Goal: Task Accomplishment & Management: Manage account settings

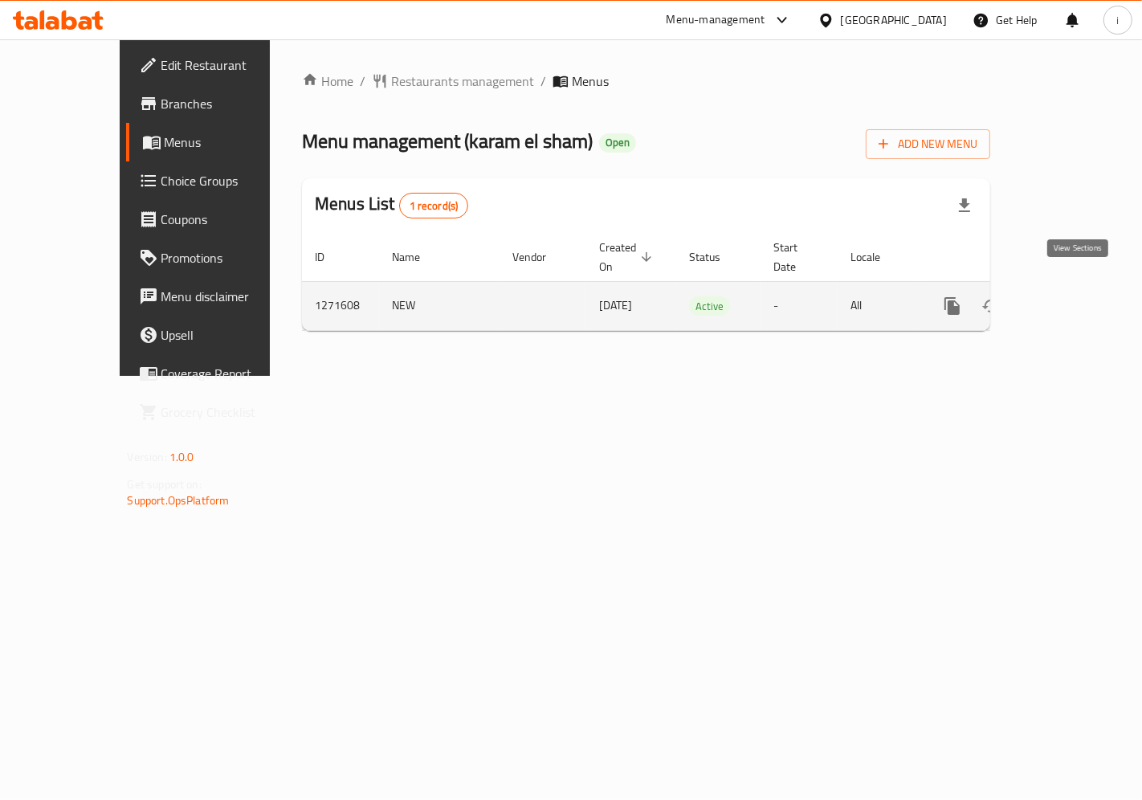
click at [1078, 296] on icon "enhanced table" at bounding box center [1067, 305] width 19 height 19
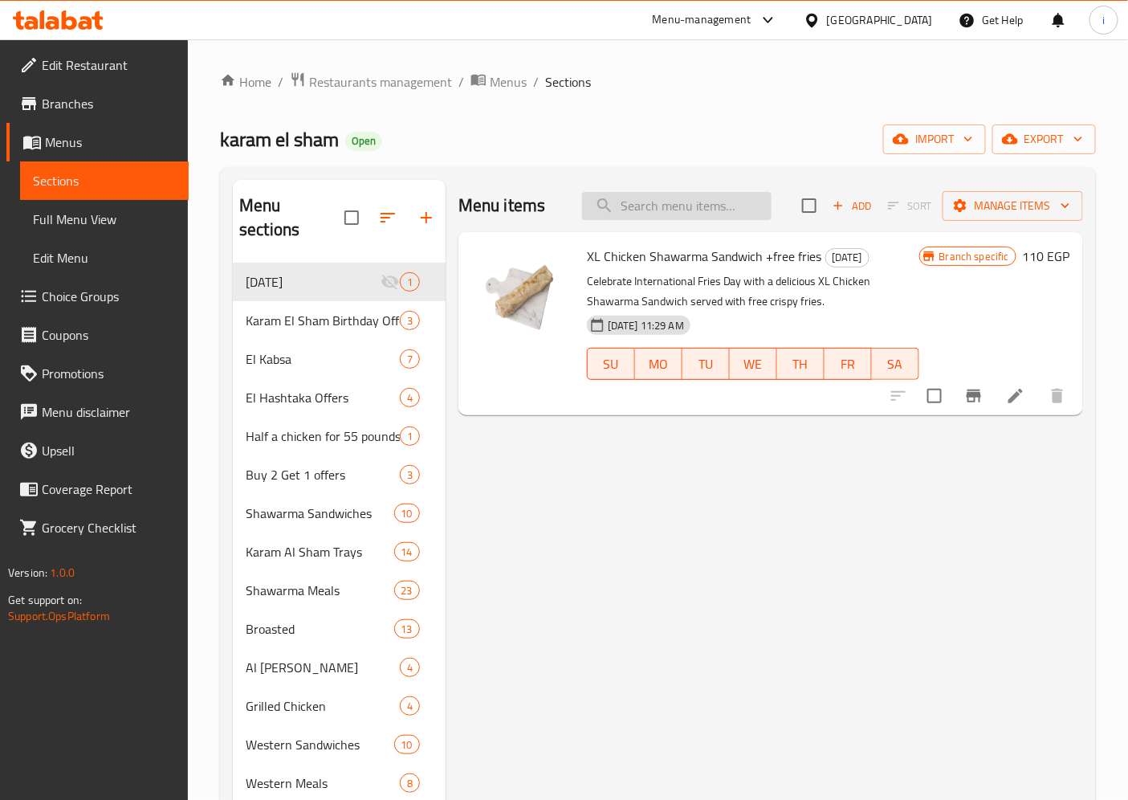
click at [725, 194] on input "search" at bounding box center [677, 206] width 190 height 28
paste input "Add On's"
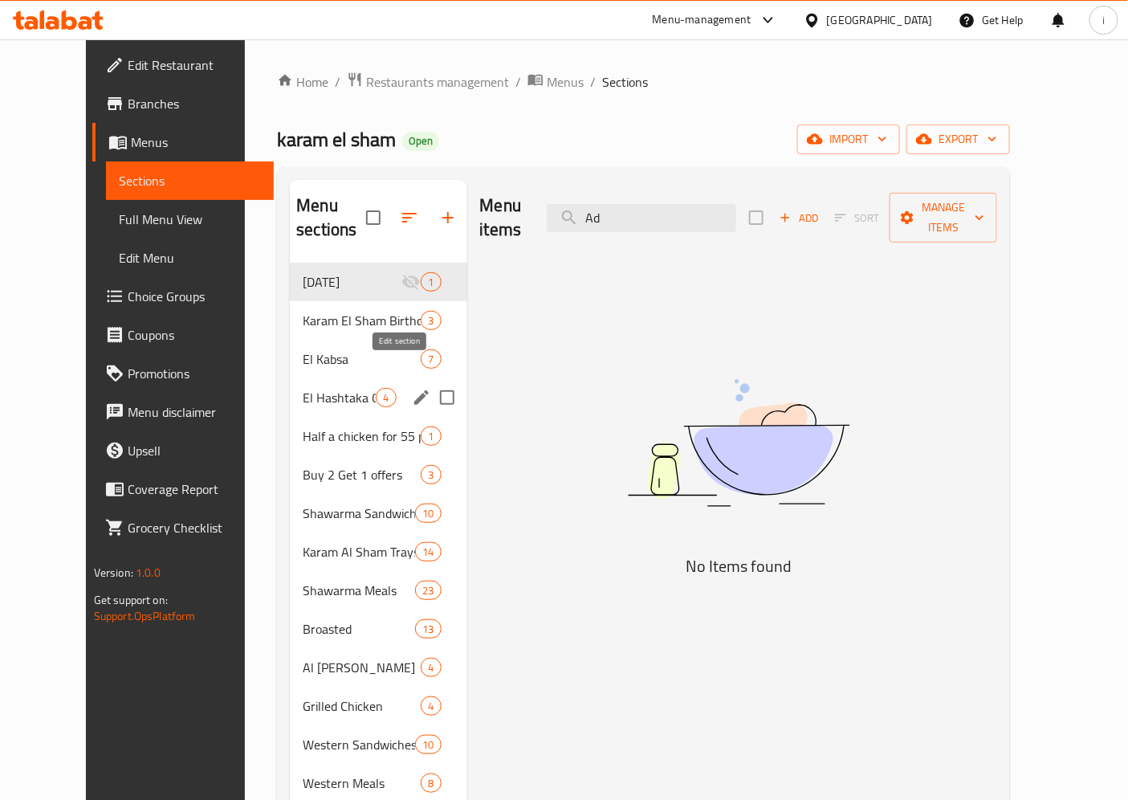
type input "A"
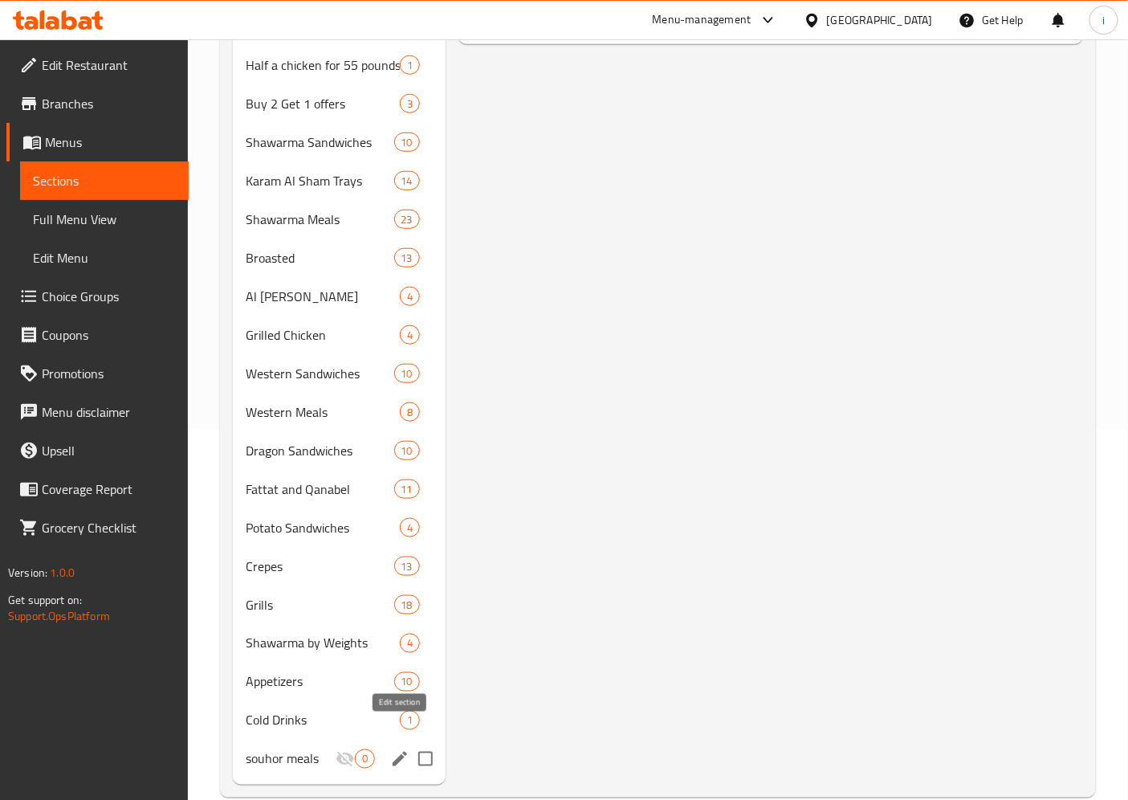
scroll to position [375, 0]
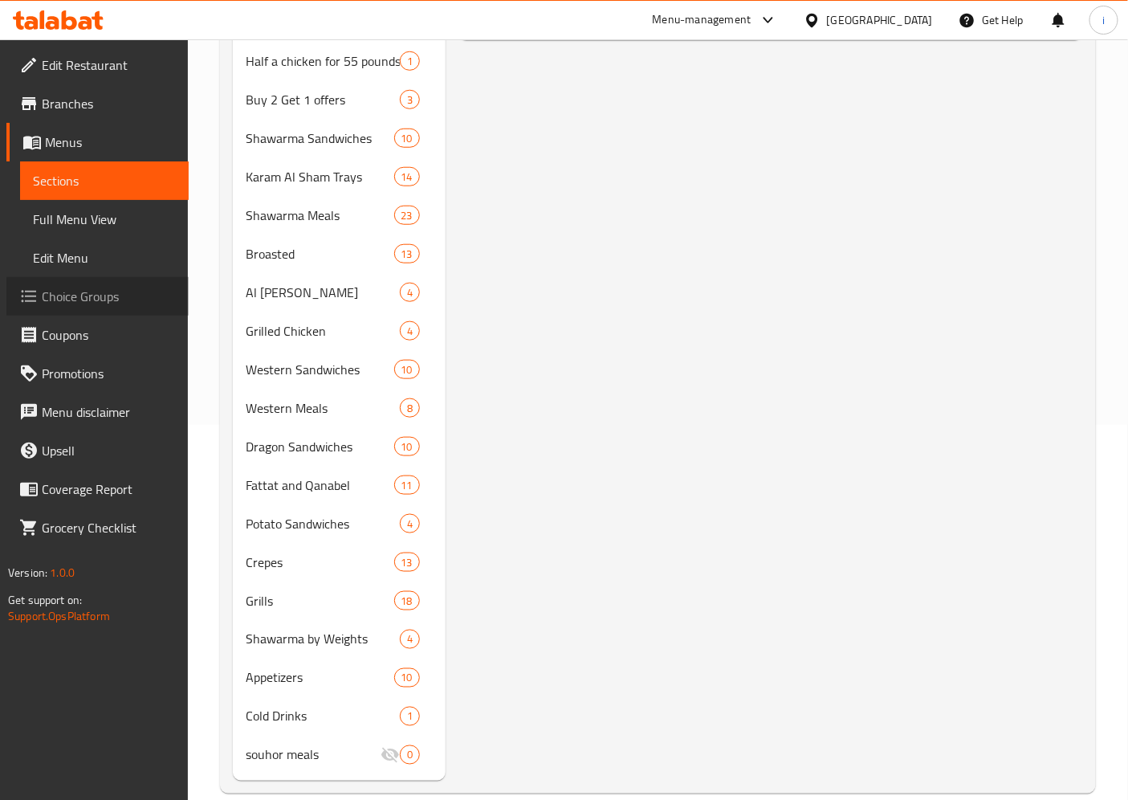
click at [92, 291] on span "Choice Groups" at bounding box center [109, 296] width 134 height 19
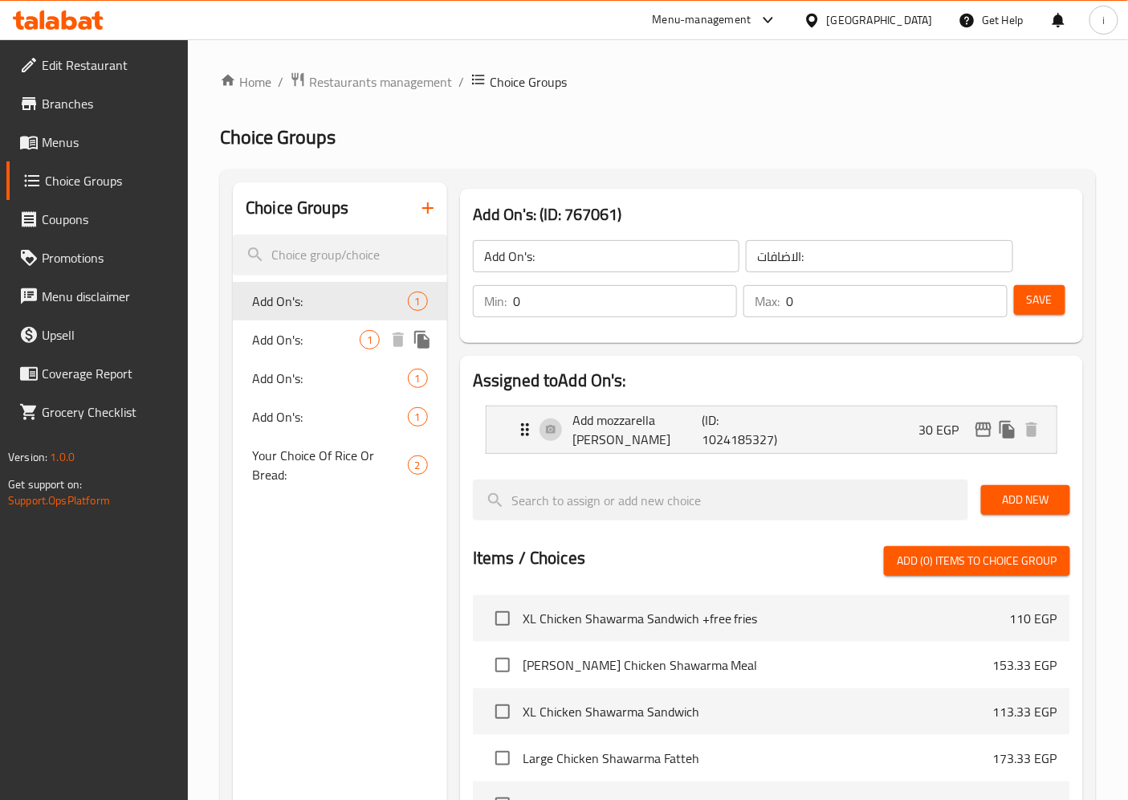
click at [307, 336] on span "Add On's:" at bounding box center [306, 339] width 108 height 19
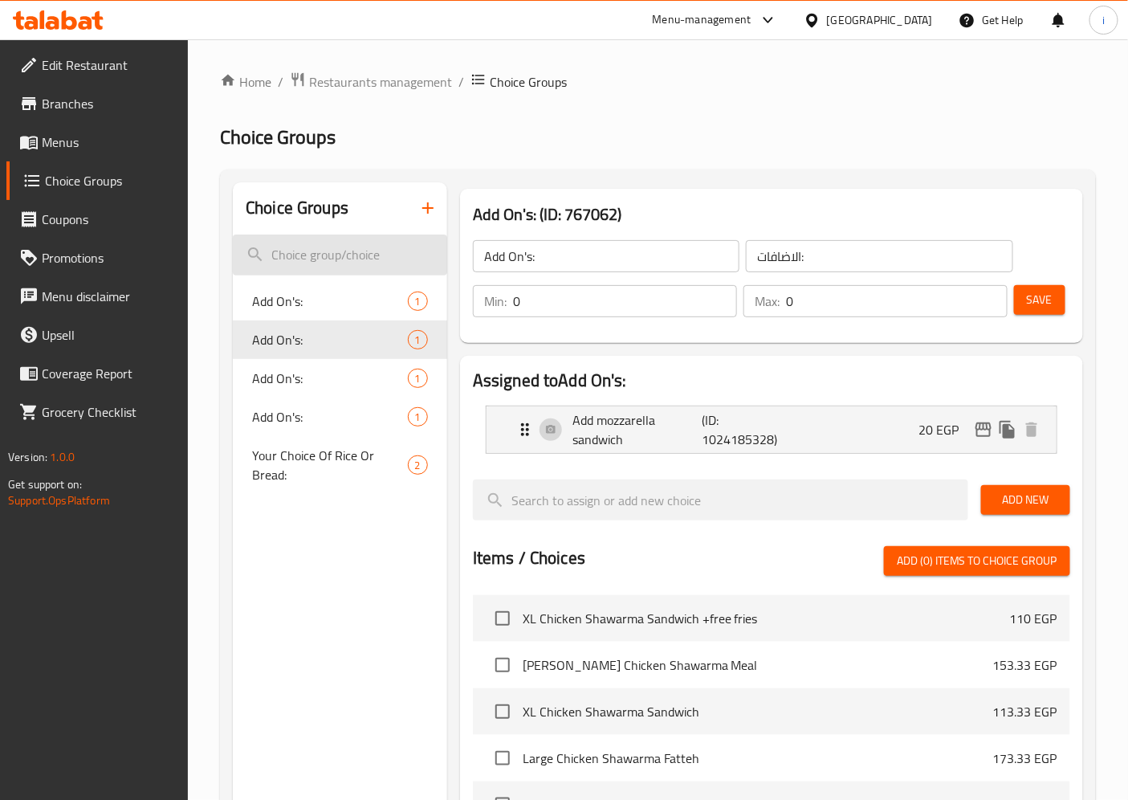
click at [329, 249] on input "search" at bounding box center [340, 254] width 214 height 41
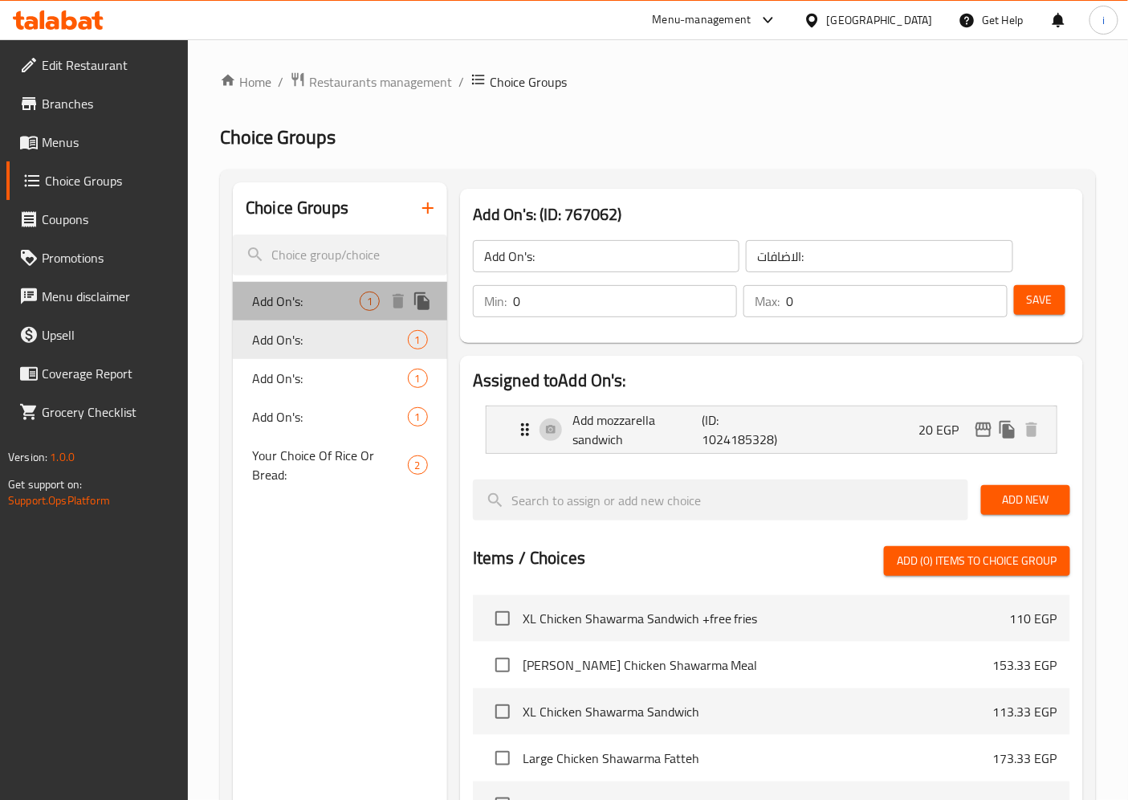
click at [309, 298] on span "Add On's:" at bounding box center [306, 300] width 108 height 19
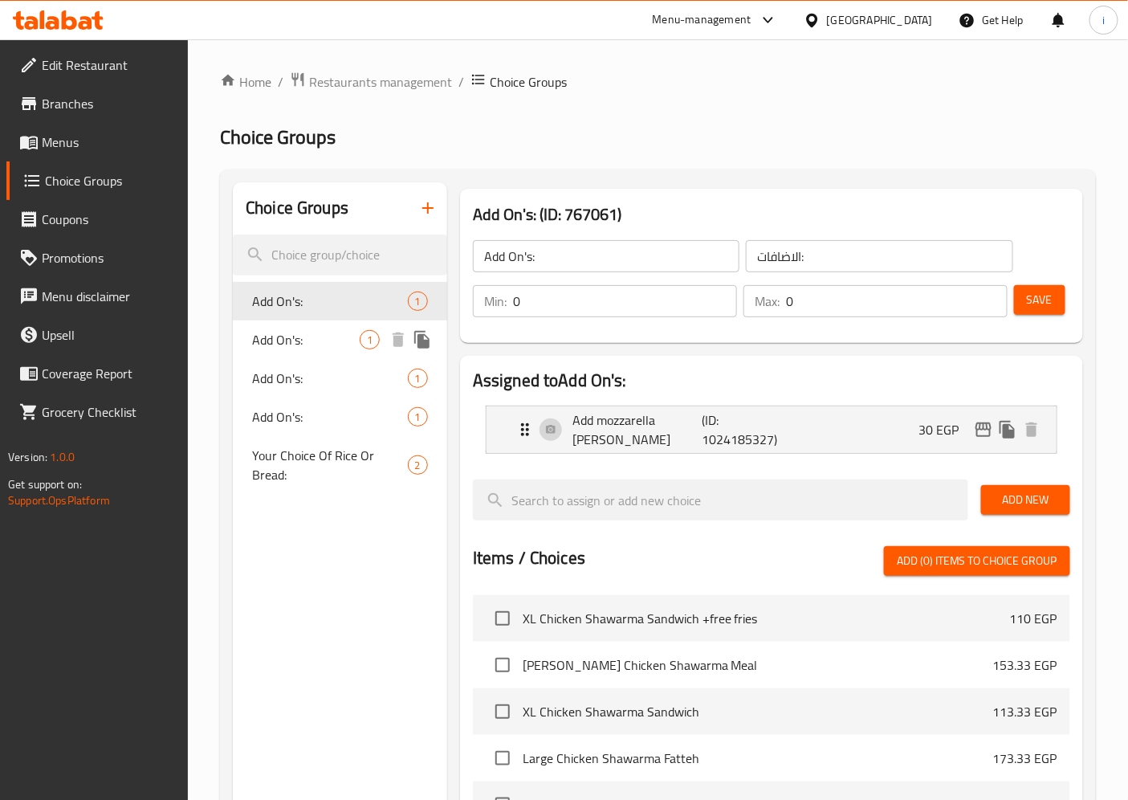
click at [307, 350] on div "Add On's: 1" at bounding box center [340, 339] width 214 height 39
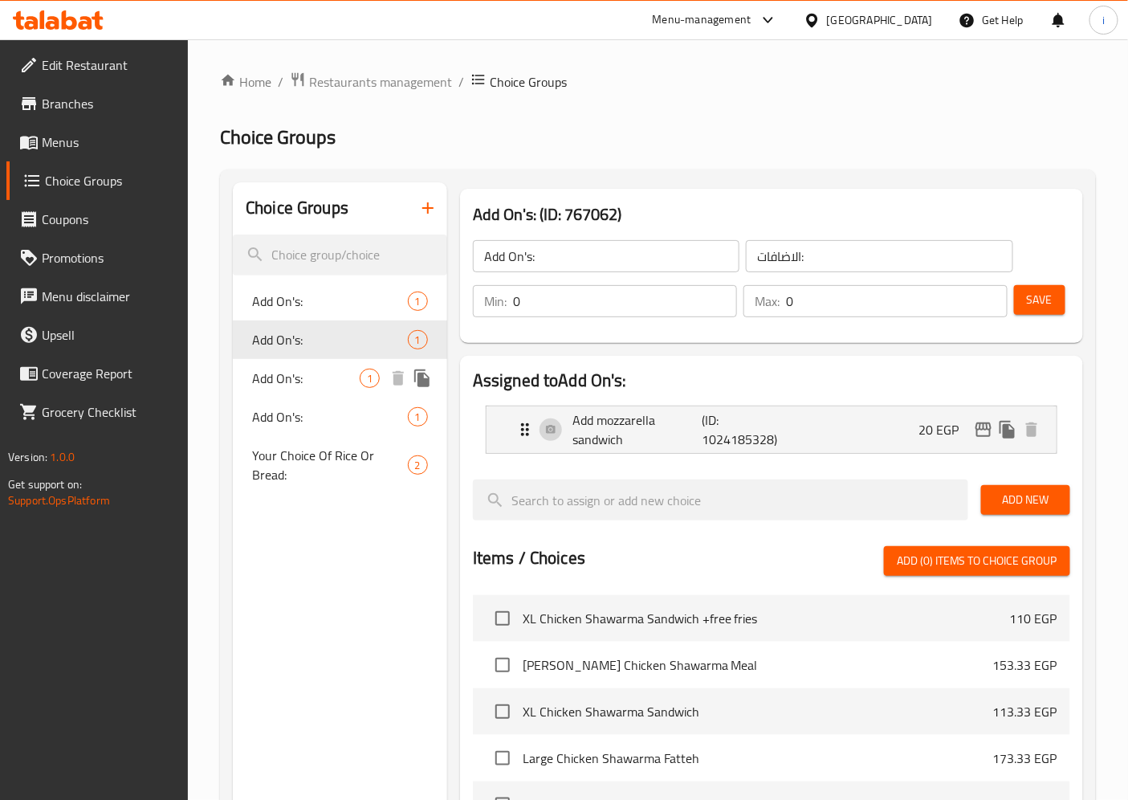
click at [312, 382] on span "Add On's:" at bounding box center [306, 378] width 108 height 19
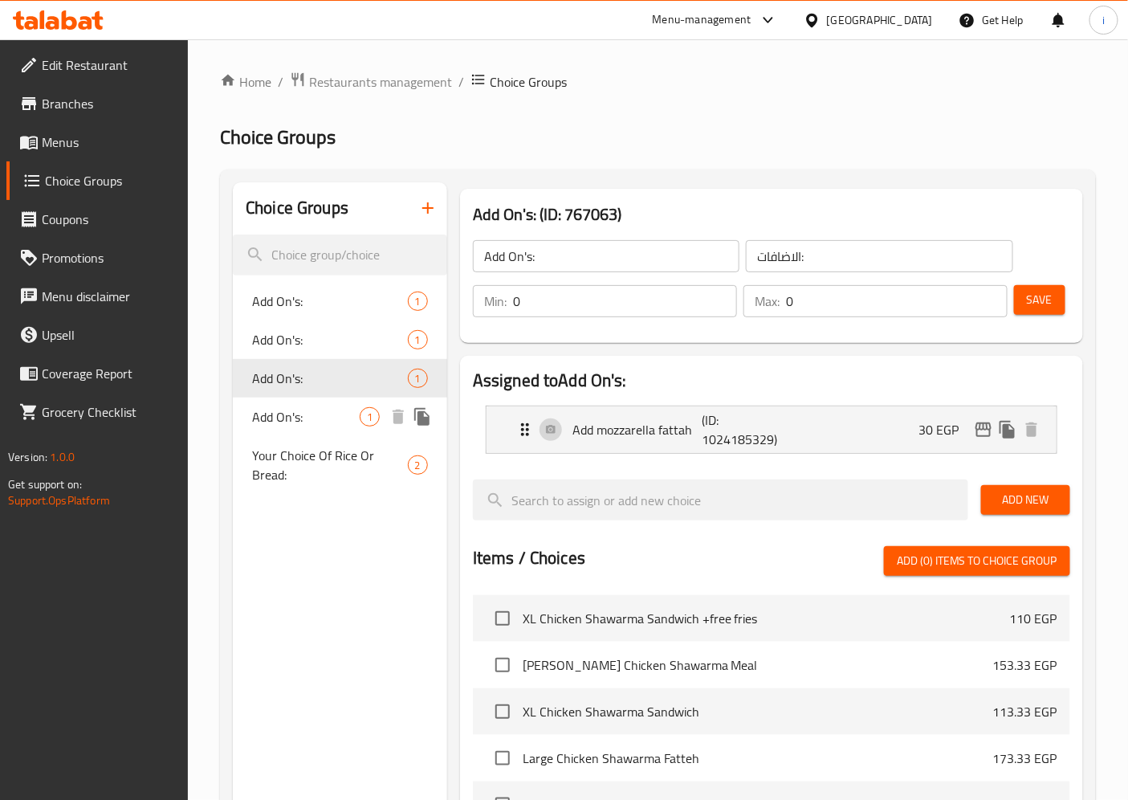
click at [302, 418] on span "Add On's:" at bounding box center [306, 416] width 108 height 19
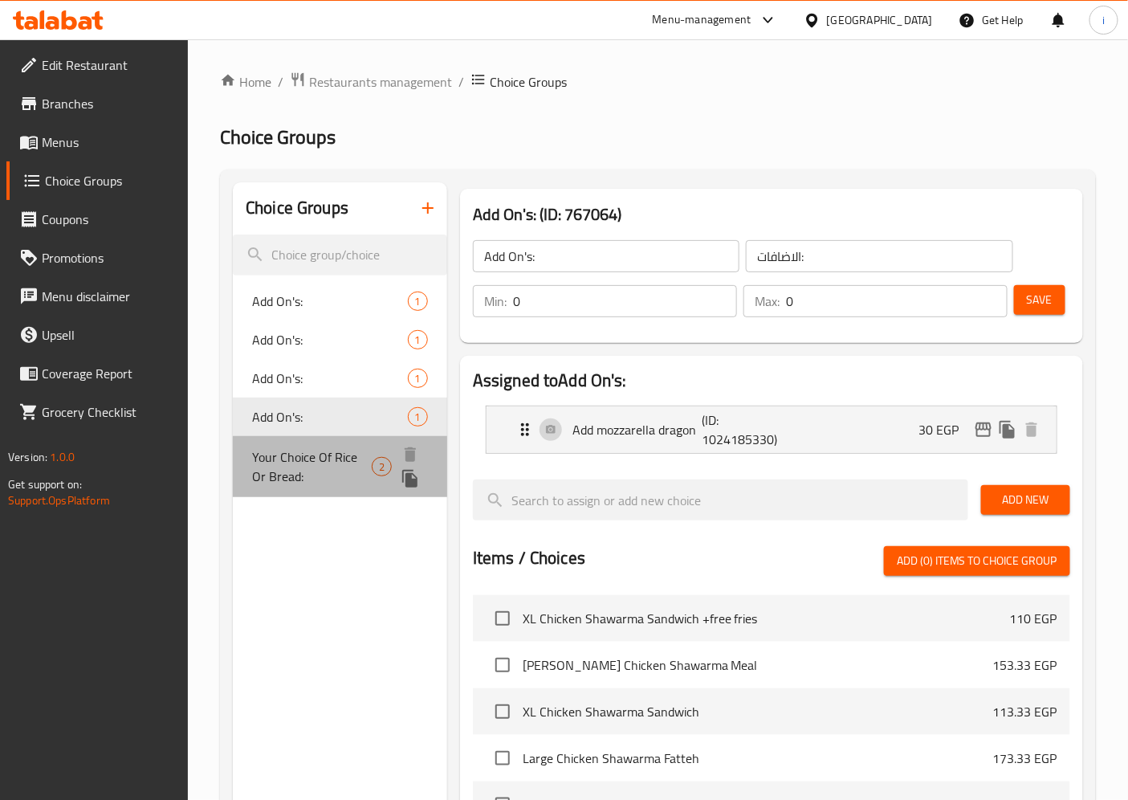
click at [300, 459] on span "Your Choice Of Rice Or Bread:" at bounding box center [312, 466] width 120 height 39
type input "Your Choice Of Rice Or Bread:"
type input "اختيارك من الأرز أو الخبز:"
type input "1"
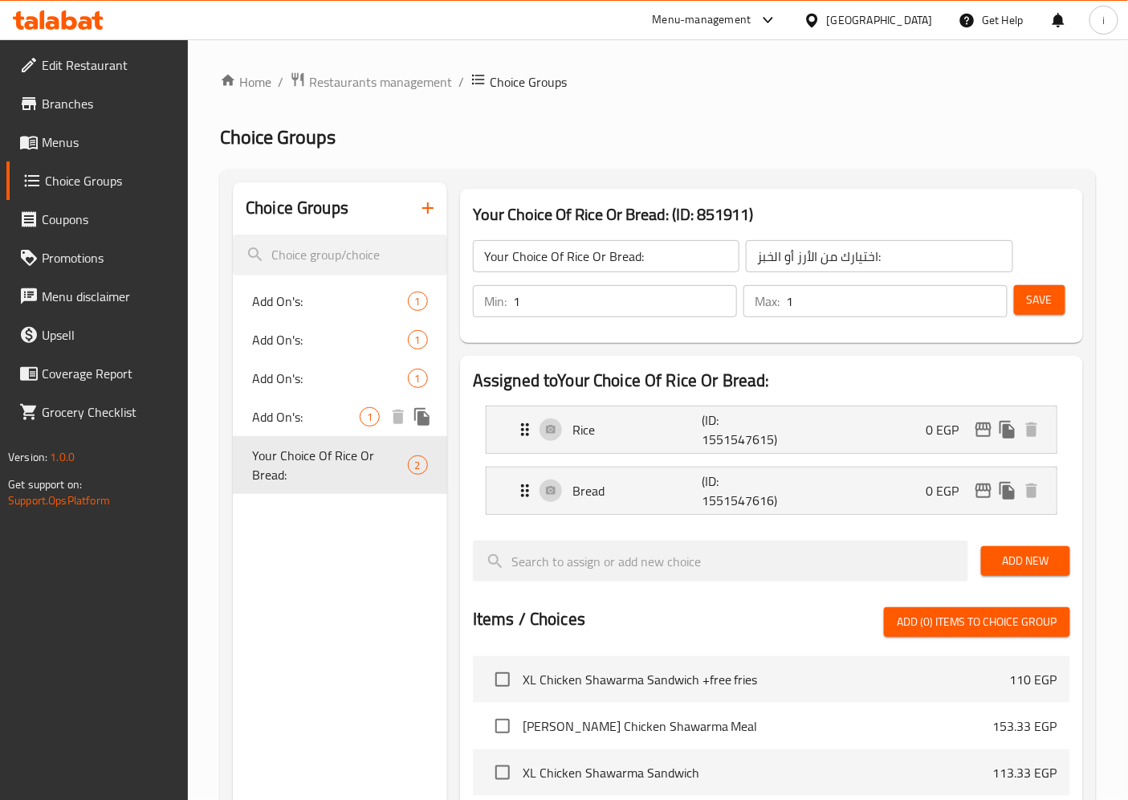
click at [294, 407] on span "Add On's:" at bounding box center [306, 416] width 108 height 19
type input "Add On's:"
type input "الاضافات:"
type input "0"
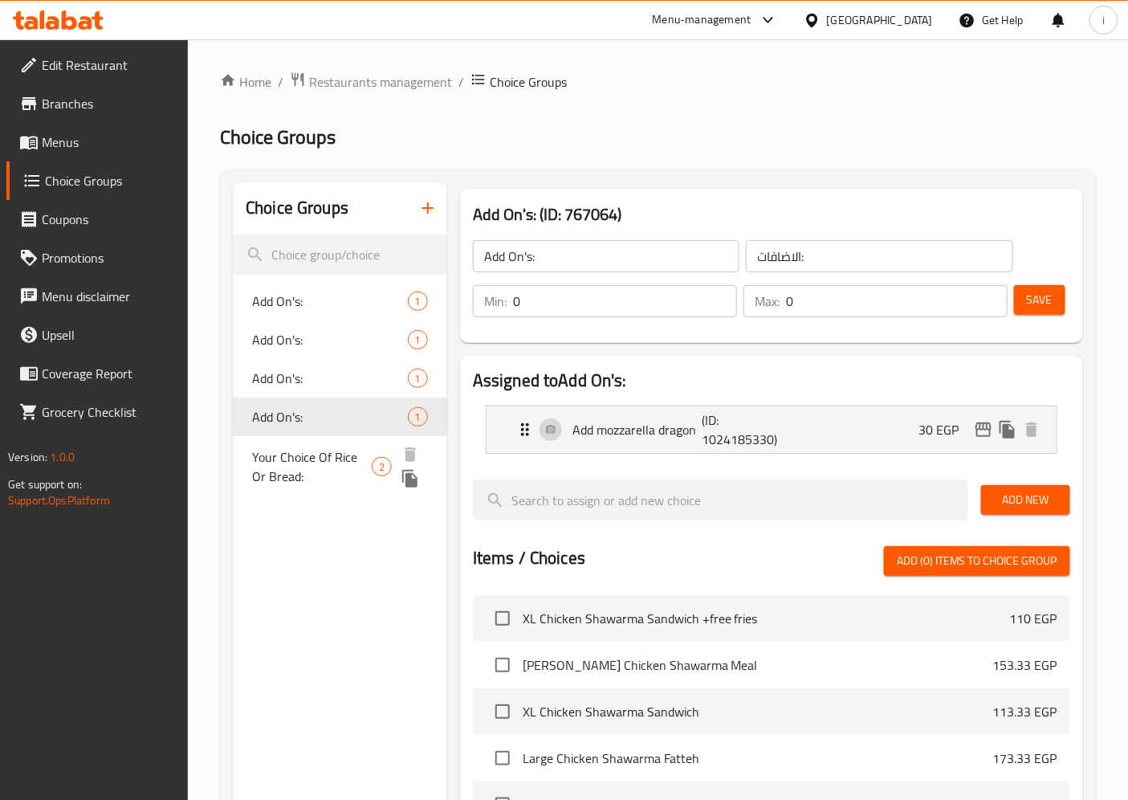
click at [316, 463] on span "Your Choice Of Rice Or Bread:" at bounding box center [312, 466] width 120 height 39
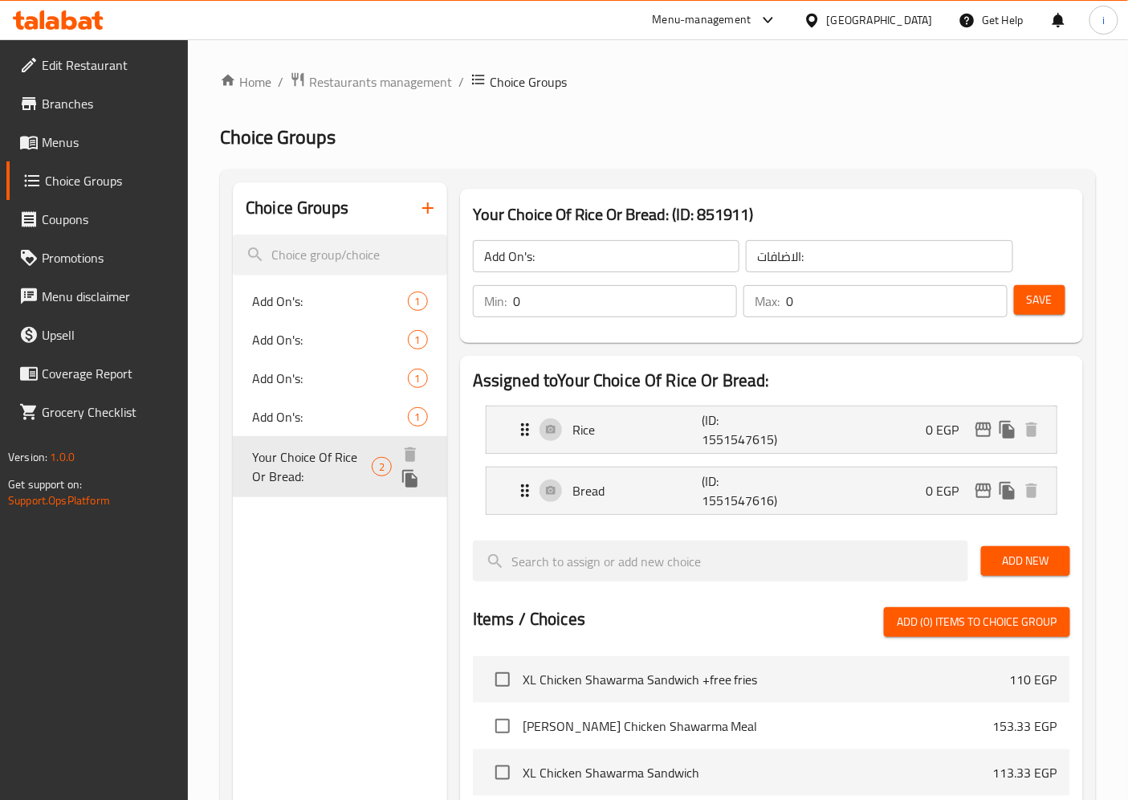
type input "Your Choice Of Rice Or Bread:"
type input "اختيارك من الأرز أو الخبز:"
type input "1"
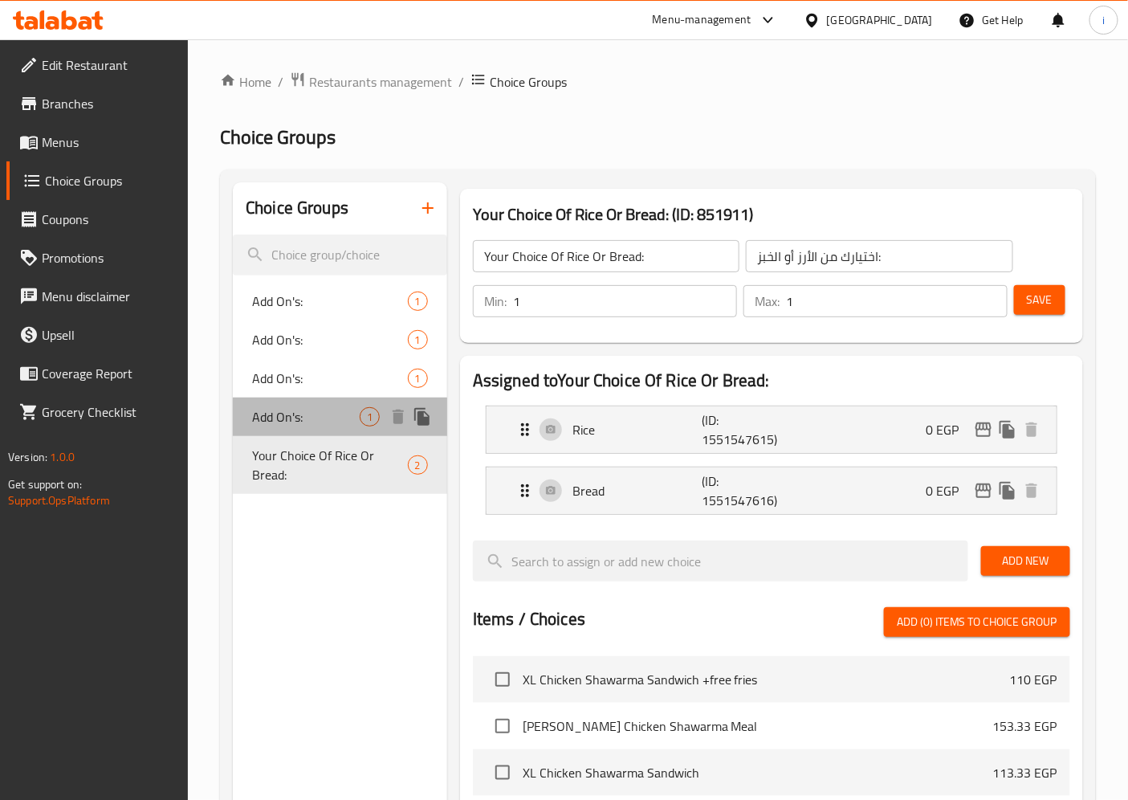
click at [306, 399] on div "Add On's: 1" at bounding box center [340, 416] width 214 height 39
type input "Add On's:"
type input "الاضافات:"
type input "0"
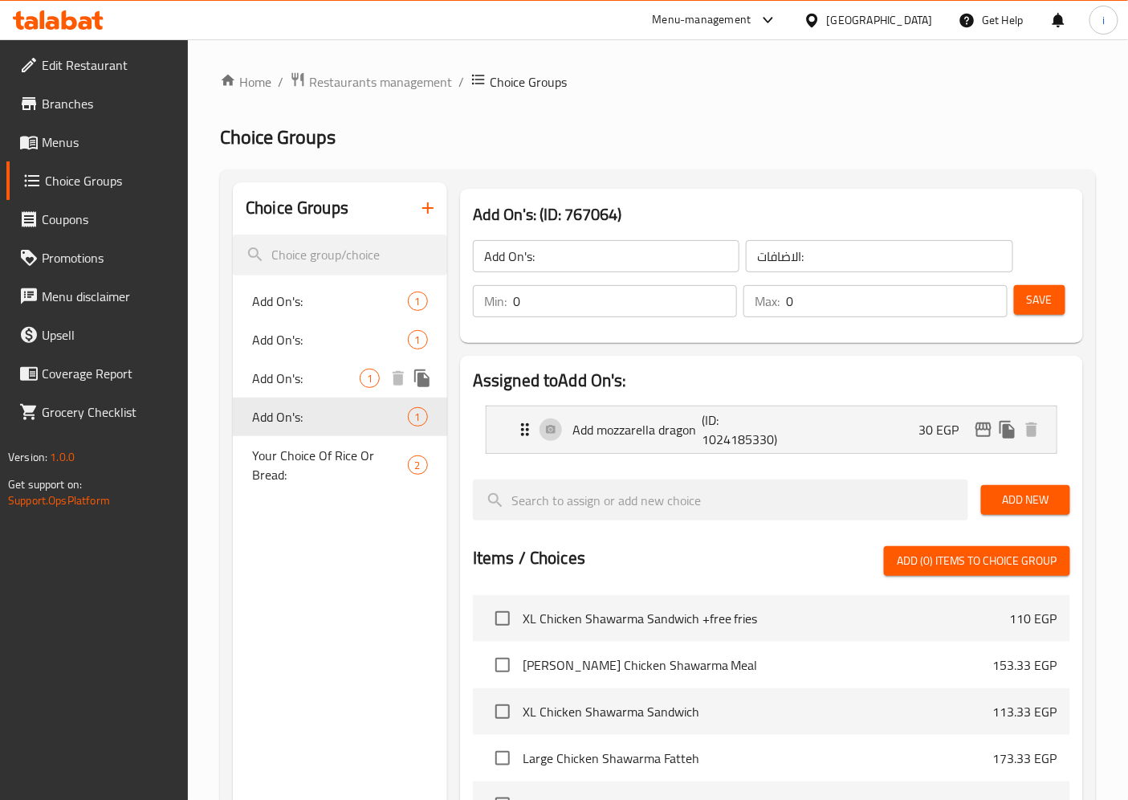
click at [293, 382] on span "Add On's:" at bounding box center [306, 378] width 108 height 19
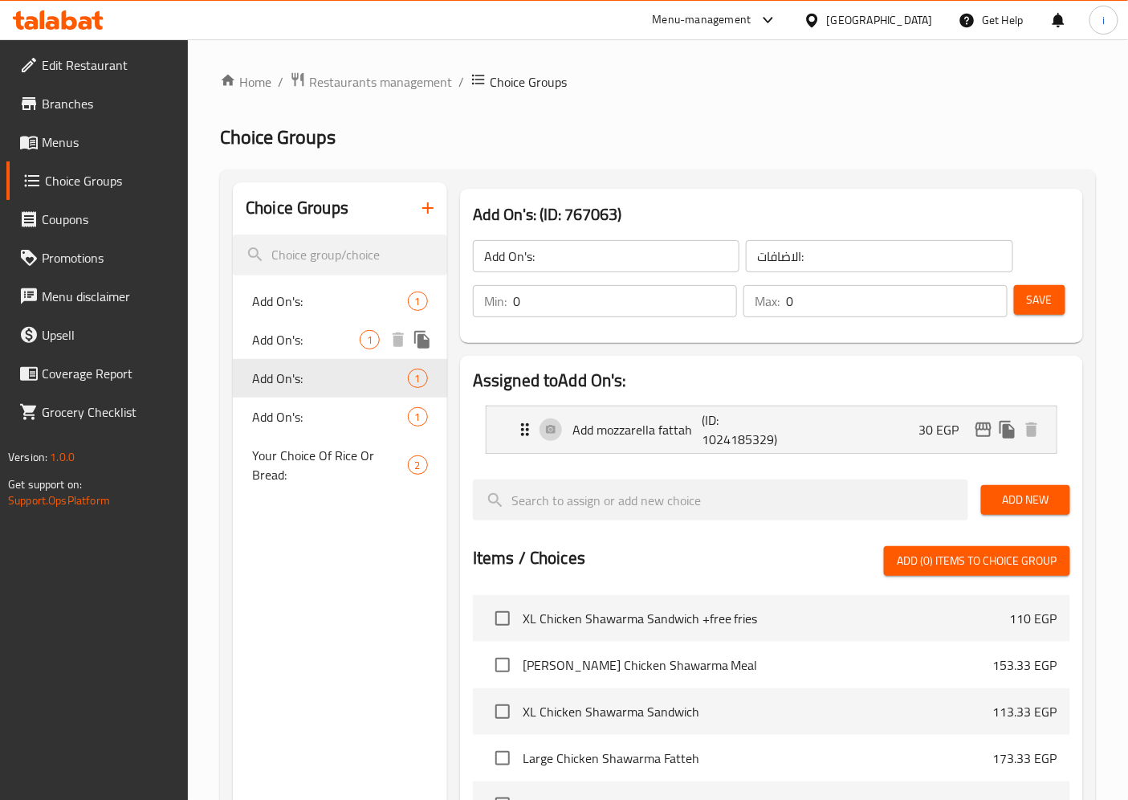
click at [306, 345] on span "Add On's:" at bounding box center [306, 339] width 108 height 19
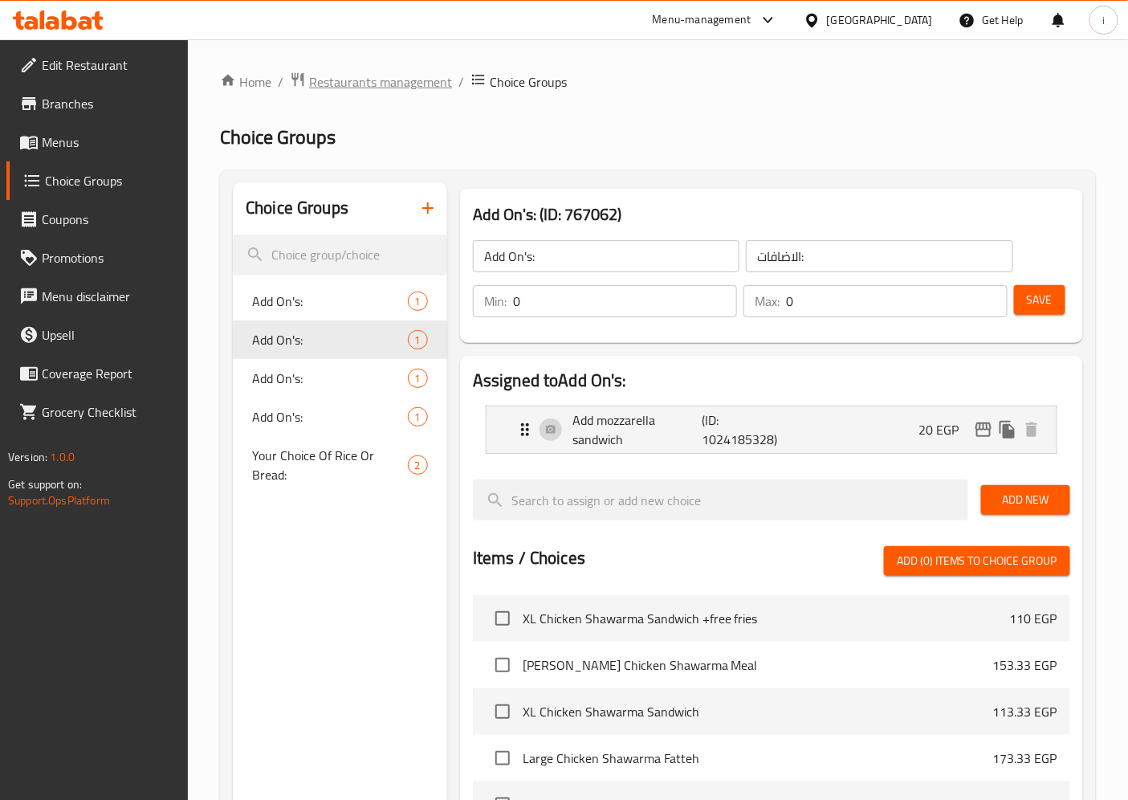
drag, startPoint x: 369, startPoint y: 106, endPoint x: 372, endPoint y: 75, distance: 31.4
click at [369, 106] on div "Home / Restaurants management / Choice Groups Choice Groups Choice Groups Add O…" at bounding box center [658, 642] width 876 height 1142
click at [372, 75] on span "Restaurants management" at bounding box center [380, 81] width 143 height 19
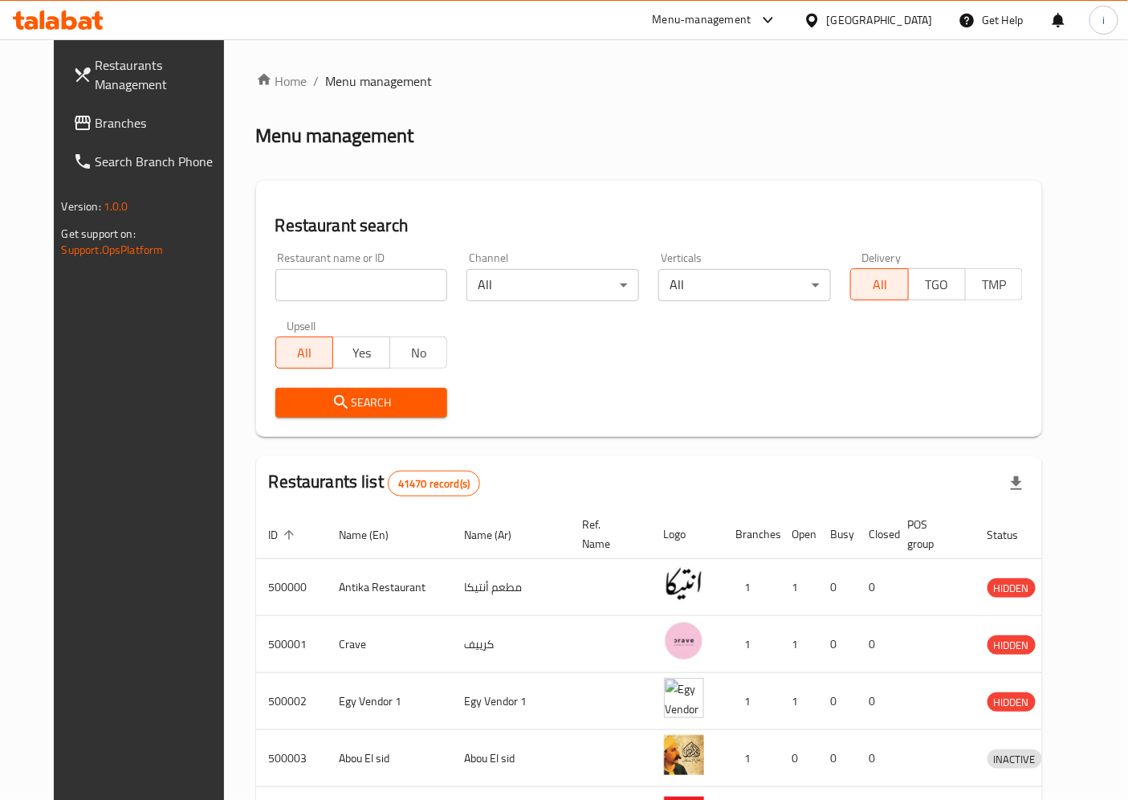
click at [104, 118] on span "Branches" at bounding box center [163, 122] width 134 height 19
